Goal: Navigation & Orientation: Find specific page/section

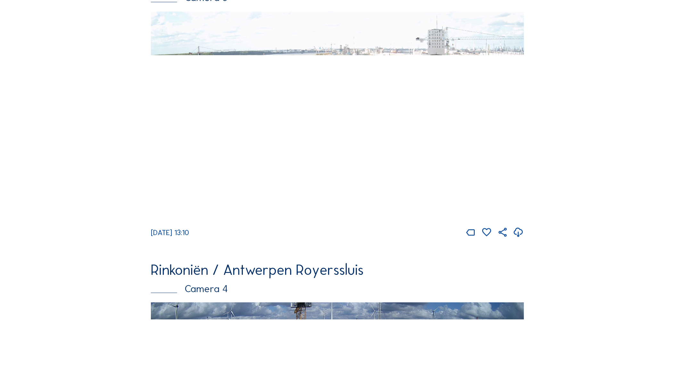
scroll to position [1209, 0]
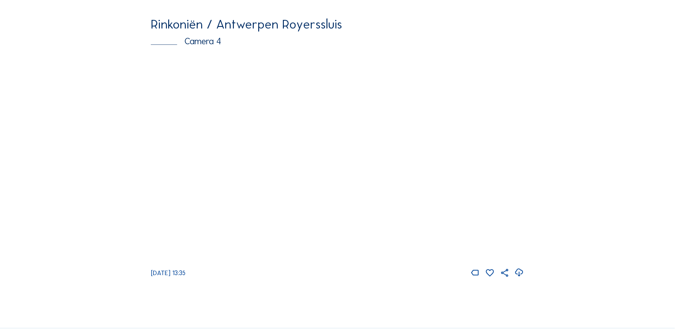
scroll to position [1199, 0]
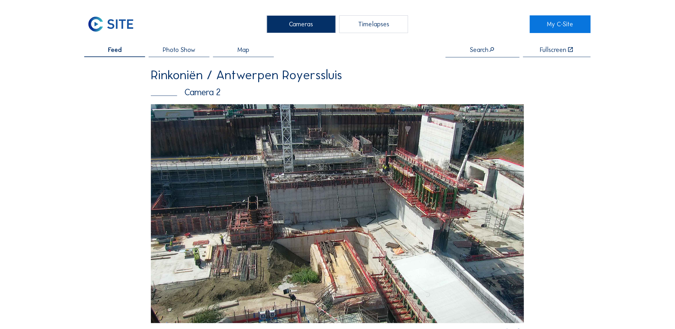
click at [315, 18] on div "Cameras" at bounding box center [301, 24] width 69 height 18
click at [282, 26] on div "Cameras" at bounding box center [301, 24] width 69 height 18
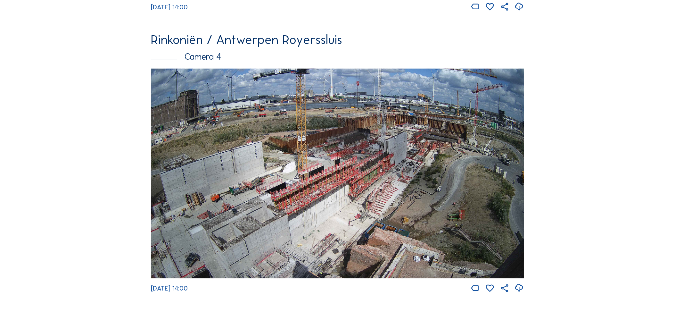
scroll to position [1199, 0]
